Goal: Register for event/course

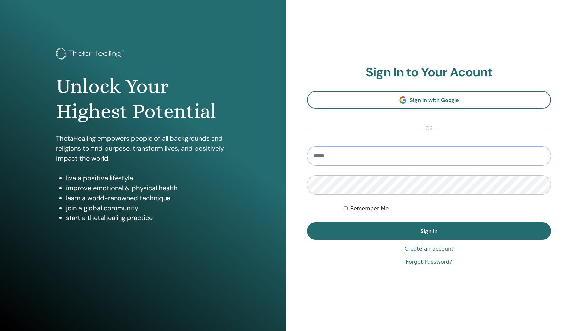
type input "**********"
click at [429, 231] on button "Sign In" at bounding box center [429, 230] width 244 height 17
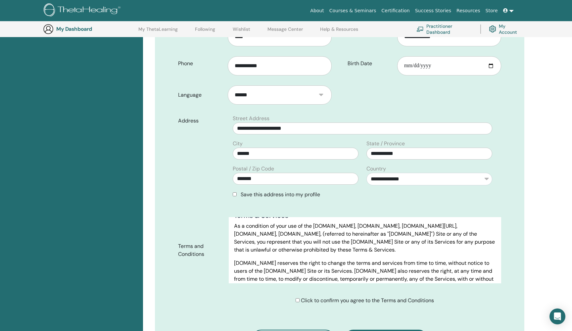
scroll to position [229, 0]
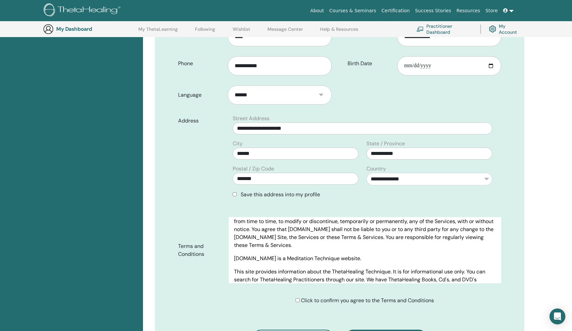
click at [297, 304] on div "Click to confirm you agree to the Terms and Conditions" at bounding box center [365, 301] width 138 height 8
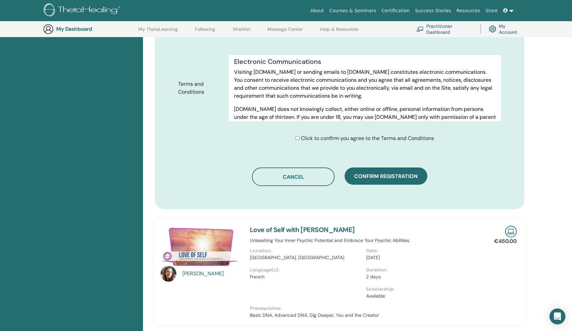
scroll to position [315, 0]
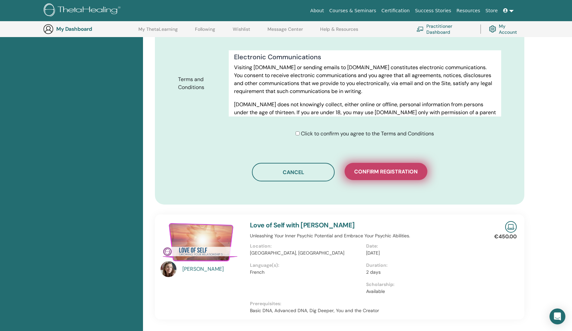
click at [380, 174] on span "Confirm registration" at bounding box center [386, 171] width 64 height 7
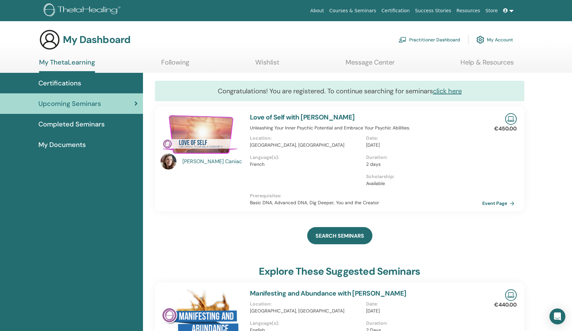
click at [81, 124] on span "Completed Seminars" at bounding box center [71, 124] width 66 height 10
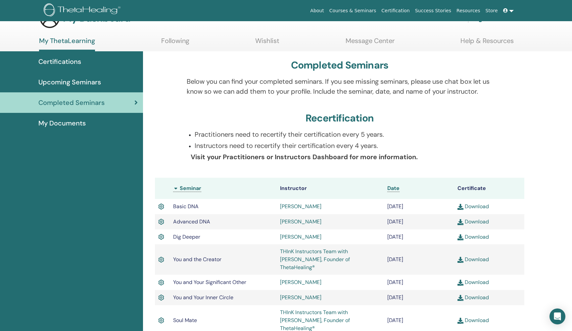
scroll to position [21, 0]
click at [99, 83] on span "Upcoming Seminars" at bounding box center [69, 83] width 63 height 10
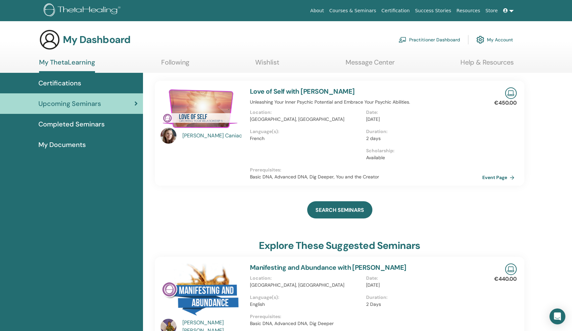
click at [202, 134] on div "[PERSON_NAME]" at bounding box center [212, 136] width 61 height 8
click at [202, 136] on div "[PERSON_NAME]" at bounding box center [212, 136] width 61 height 8
click at [188, 137] on div "[PERSON_NAME]" at bounding box center [212, 136] width 61 height 8
click at [169, 137] on img at bounding box center [169, 136] width 16 height 16
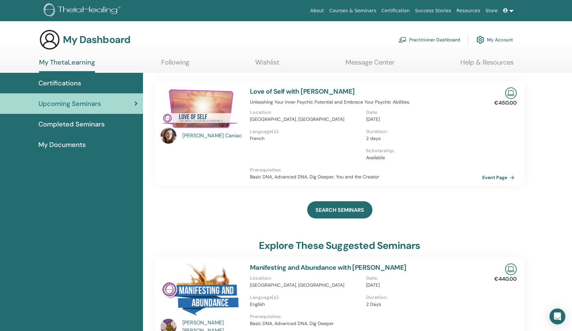
click at [169, 137] on img at bounding box center [169, 136] width 16 height 16
click at [194, 133] on div "Nina Caniac" at bounding box center [212, 136] width 61 height 8
click at [160, 141] on div "Nina Caniac" at bounding box center [201, 133] width 89 height 92
click at [172, 136] on img at bounding box center [169, 136] width 16 height 16
click at [82, 87] on div "Certifications" at bounding box center [71, 83] width 132 height 10
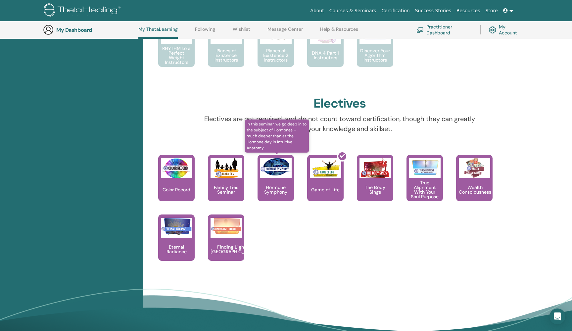
scroll to position [476, 0]
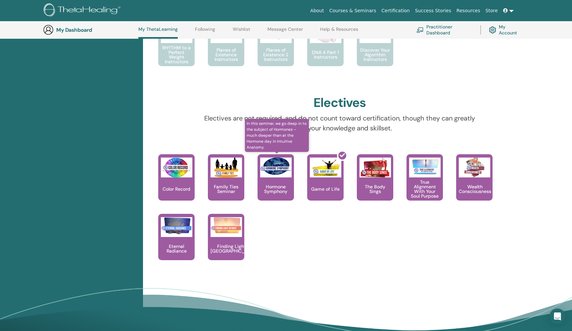
click at [279, 186] on p "Hormone Symphony" at bounding box center [275, 188] width 36 height 9
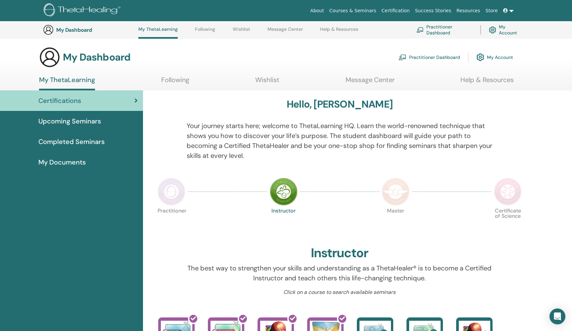
scroll to position [476, 0]
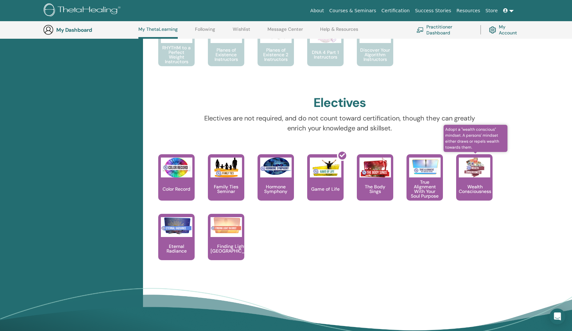
click at [474, 184] on p "Wealth Consciousness" at bounding box center [475, 188] width 38 height 9
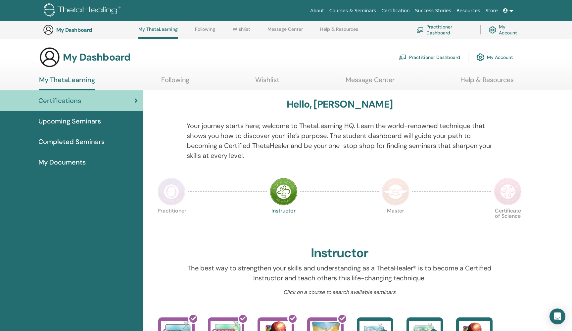
scroll to position [476, 0]
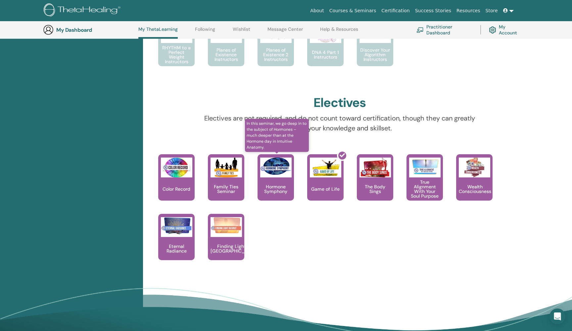
click at [274, 177] on div "Hormone Symphony" at bounding box center [275, 177] width 36 height 46
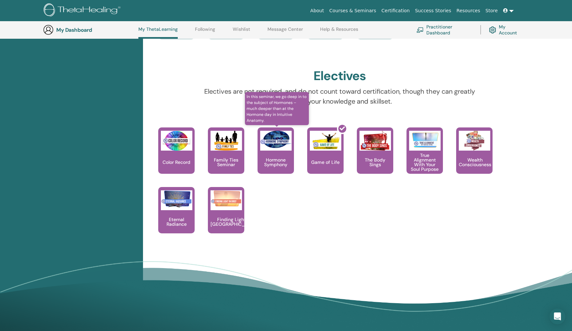
scroll to position [504, 0]
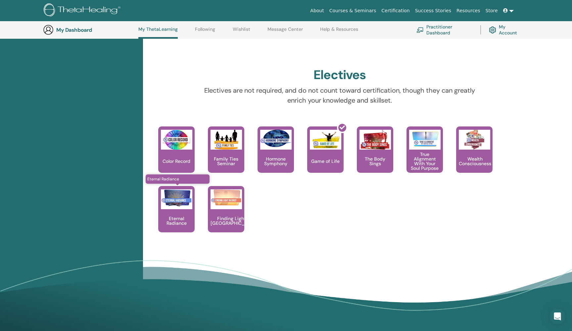
click at [179, 218] on p "Eternal Radiance" at bounding box center [176, 220] width 36 height 9
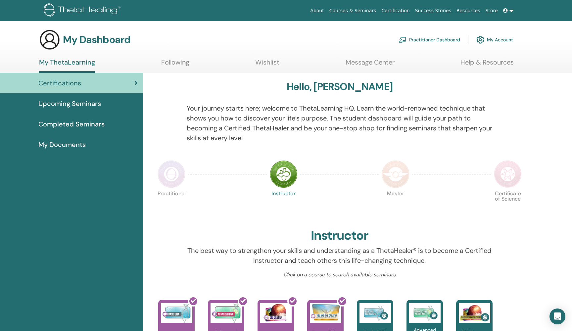
click at [79, 104] on span "Upcoming Seminars" at bounding box center [69, 104] width 63 height 10
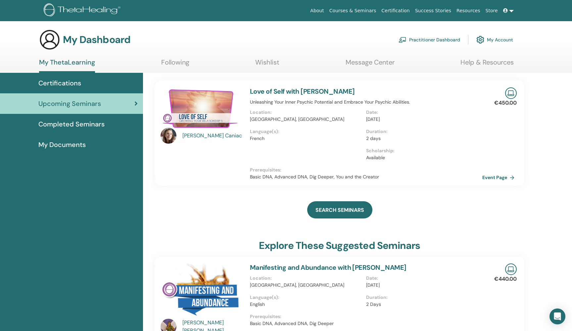
click at [195, 137] on div "Nina Caniac" at bounding box center [212, 136] width 61 height 8
click at [193, 133] on div "Nina Caniac" at bounding box center [212, 136] width 61 height 8
click at [208, 114] on img at bounding box center [201, 108] width 81 height 42
click at [210, 114] on img at bounding box center [201, 108] width 81 height 42
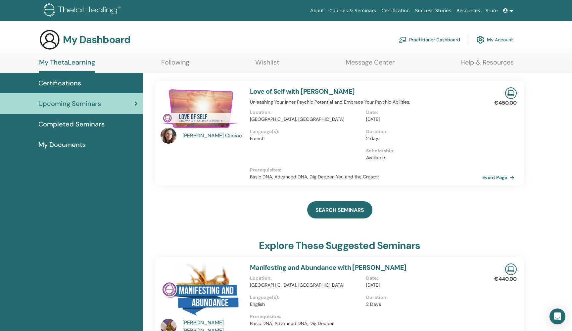
click at [210, 114] on img at bounding box center [201, 108] width 81 height 42
click at [426, 41] on link "Practitioner Dashboard" at bounding box center [429, 39] width 62 height 15
click at [203, 136] on div "[PERSON_NAME]" at bounding box center [212, 136] width 61 height 8
click at [490, 176] on link "Event Page" at bounding box center [500, 177] width 35 height 10
